Goal: Navigation & Orientation: Find specific page/section

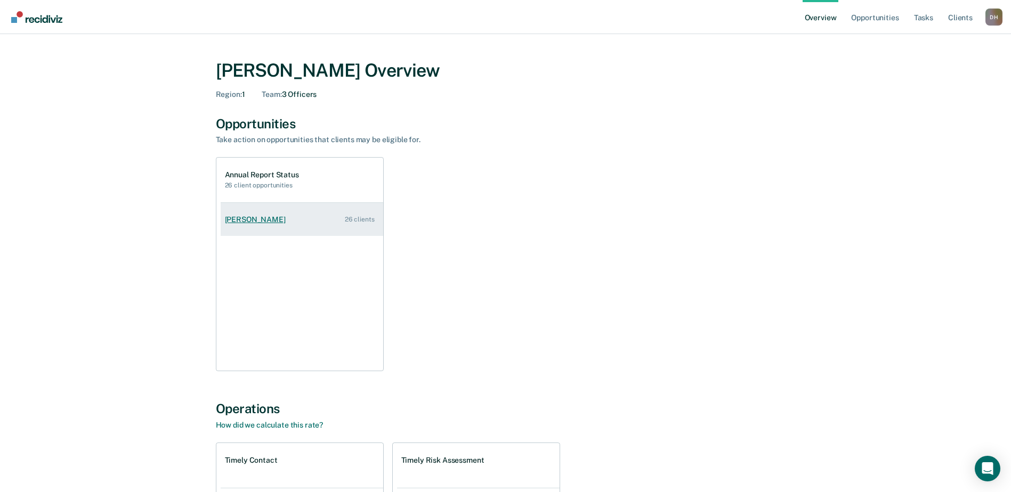
click at [252, 218] on div "[PERSON_NAME]" at bounding box center [257, 219] width 65 height 9
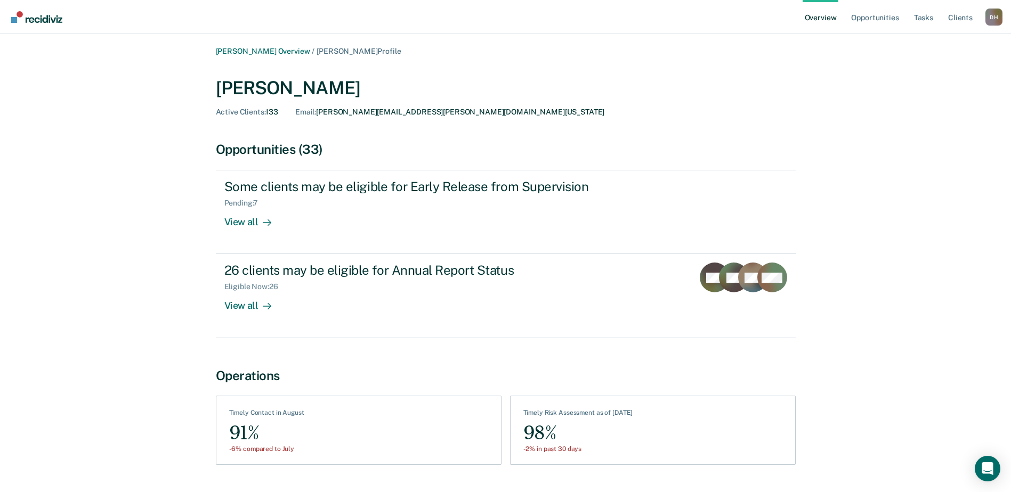
click at [853, 95] on div "[PERSON_NAME] Overview / [PERSON_NAME] Profile [PERSON_NAME] Active Clients : 1…" at bounding box center [505, 267] width 985 height 440
